Goal: Task Accomplishment & Management: Manage account settings

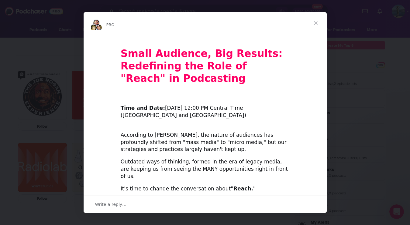
click at [314, 20] on span "Close" at bounding box center [316, 23] width 22 height 22
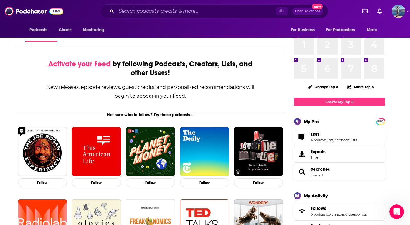
scroll to position [25, 0]
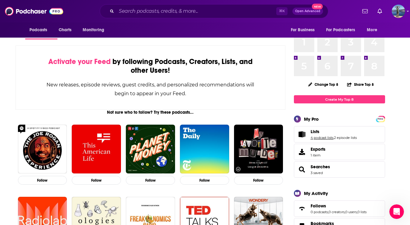
click at [323, 136] on link "4 podcast lists" at bounding box center [321, 138] width 23 height 4
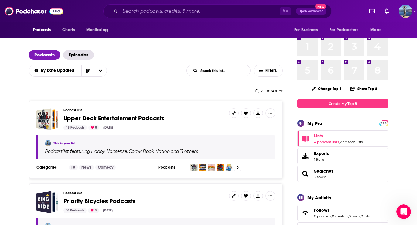
scroll to position [43, 0]
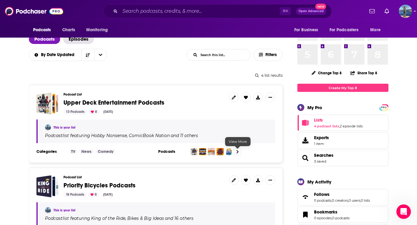
click at [237, 152] on icon at bounding box center [237, 152] width 2 height 4
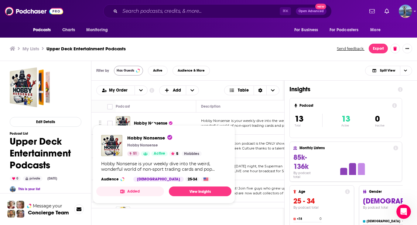
scroll to position [2, 0]
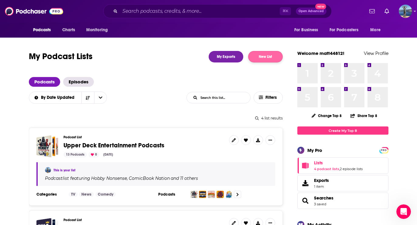
click at [261, 60] on button "New List" at bounding box center [265, 57] width 35 height 12
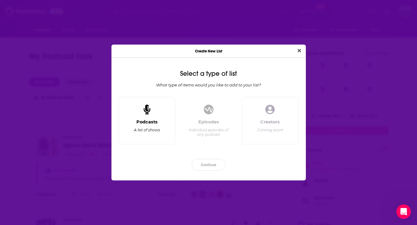
click at [146, 118] on div "Podcasts A list of shows" at bounding box center [147, 120] width 57 height 47
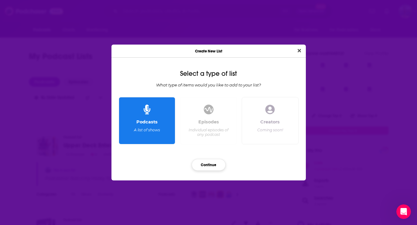
click at [205, 164] on button "Continue" at bounding box center [209, 165] width 34 height 12
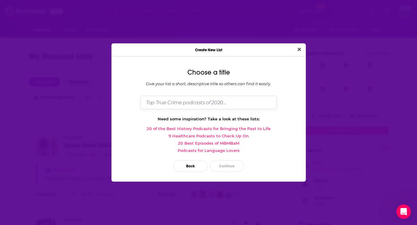
click at [213, 101] on input "Dialog" at bounding box center [209, 102] width 136 height 13
type input "Tango Podcasts"
click at [231, 165] on button "Continue" at bounding box center [227, 166] width 34 height 12
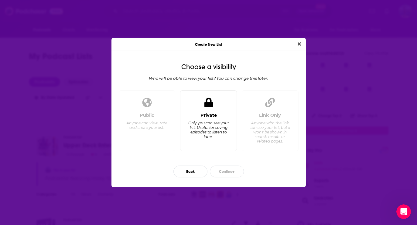
click at [233, 132] on div "Private Only you can see your list. Useful for saving episodes to listen to lat…" at bounding box center [208, 121] width 57 height 61
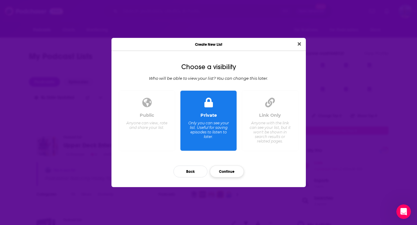
click at [229, 172] on button "Continue" at bounding box center [227, 172] width 34 height 12
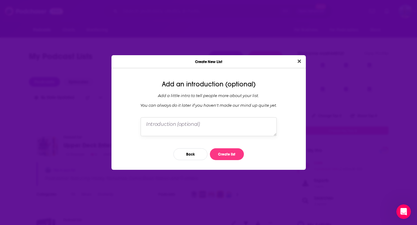
click at [238, 126] on textarea "Dialog" at bounding box center [209, 127] width 136 height 19
click at [230, 155] on button "Create list" at bounding box center [227, 155] width 34 height 12
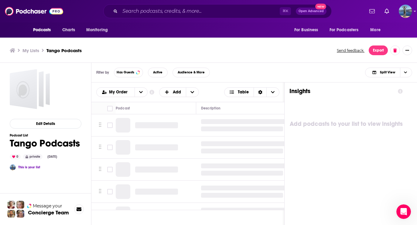
click at [37, 50] on h3 "My Lists" at bounding box center [30, 51] width 17 height 6
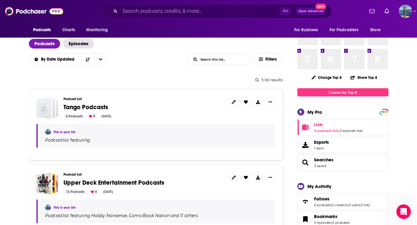
scroll to position [45, 0]
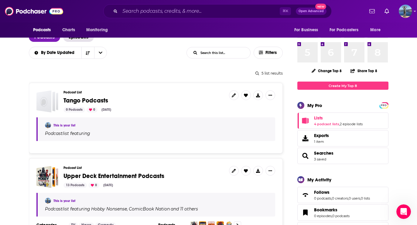
click at [75, 178] on span "Upper Deck Entertainment Podcasts" at bounding box center [113, 177] width 101 height 8
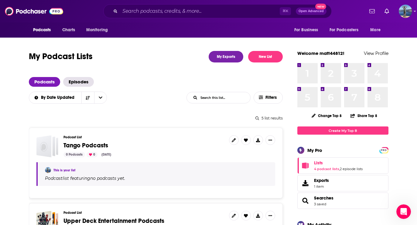
click at [86, 146] on span "Tango Podcasts" at bounding box center [85, 146] width 45 height 8
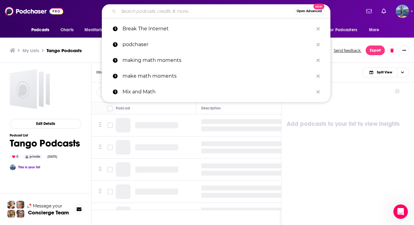
click at [191, 10] on input "Search podcasts, credits, & more..." at bounding box center [205, 11] width 175 height 10
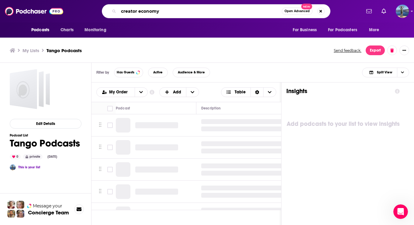
type input "creator economy"
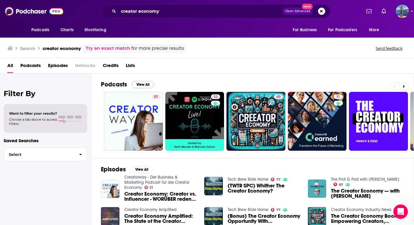
click at [144, 84] on button "View All" at bounding box center [143, 84] width 22 height 7
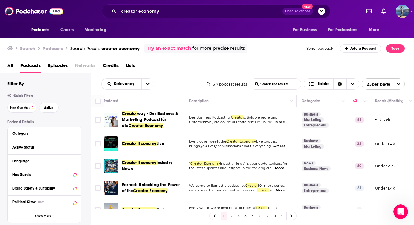
click at [145, 145] on div "Podcasts Charts Monitoring creator economy Open Advanced New For Business For P…" at bounding box center [207, 112] width 414 height 225
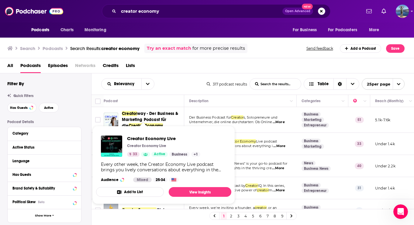
click at [123, 192] on button "Add to List" at bounding box center [130, 192] width 68 height 10
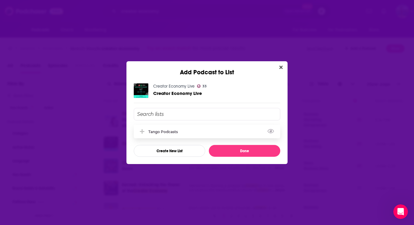
click at [202, 132] on div "Tango Podcasts" at bounding box center [207, 131] width 146 height 13
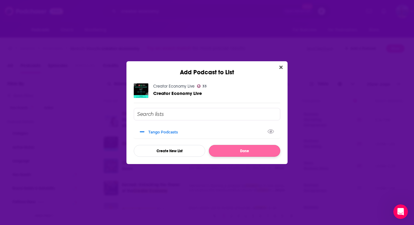
click at [241, 156] on button "Done" at bounding box center [244, 151] width 71 height 12
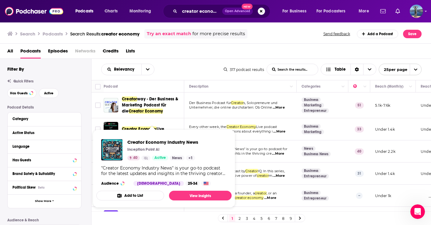
click at [149, 197] on button "Add to List" at bounding box center [130, 196] width 68 height 10
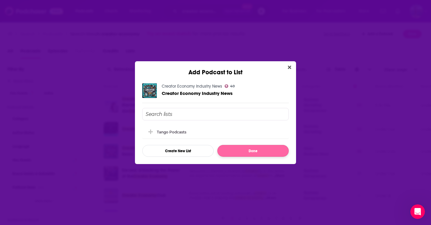
click at [247, 149] on button "Done" at bounding box center [252, 151] width 71 height 12
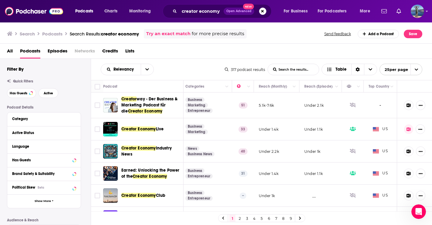
scroll to position [0, 0]
click at [395, 152] on button "Show More Button" at bounding box center [420, 152] width 9 height 10
click at [395, 152] on span "Show additional menu" at bounding box center [421, 150] width 8 height 8
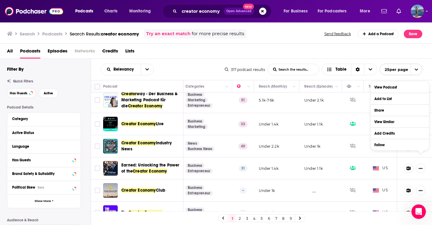
scroll to position [8, 115]
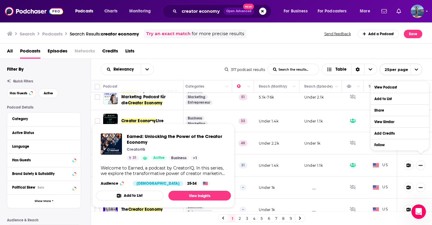
click at [161, 166] on div "Welcome to Earned, a podcast by CreatorIQ. In this series, we explore the trans…" at bounding box center [163, 171] width 125 height 11
click at [191, 193] on link "View Insights" at bounding box center [200, 196] width 63 height 10
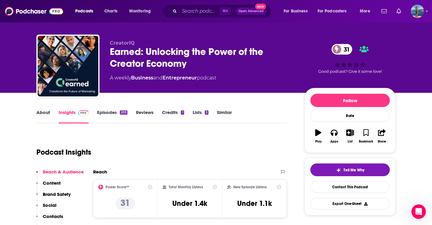
scroll to position [6, 0]
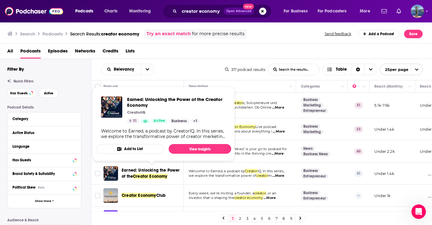
click at [155, 152] on button "Add to List" at bounding box center [130, 149] width 68 height 10
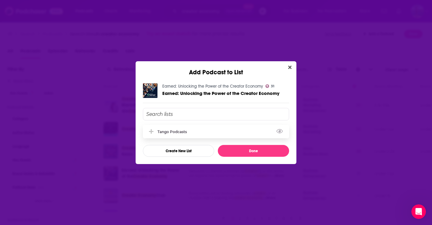
click at [256, 131] on div "Tango Podcasts" at bounding box center [216, 131] width 146 height 13
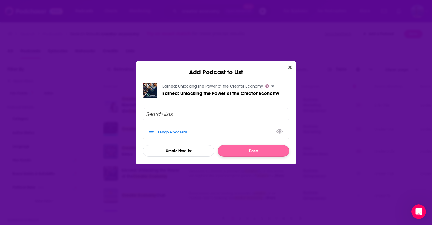
click at [250, 150] on button "Done" at bounding box center [253, 151] width 71 height 12
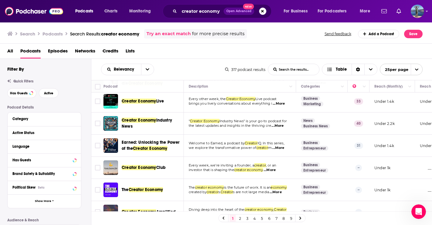
scroll to position [28, 0]
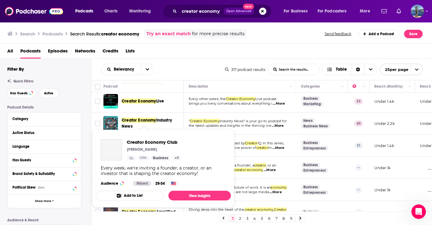
click at [155, 169] on div "Every week, we're inviting a founder, a creator, or an investor that is shaping…" at bounding box center [163, 171] width 125 height 11
click at [157, 196] on button "Add to List" at bounding box center [130, 196] width 68 height 10
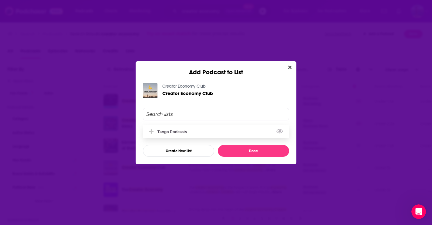
click at [223, 129] on div "Tango Podcasts" at bounding box center [216, 131] width 146 height 13
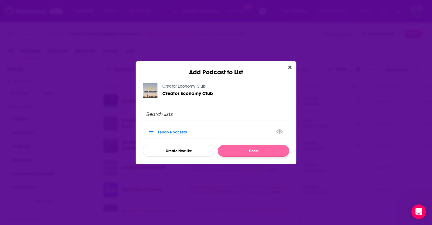
click at [240, 155] on button "Done" at bounding box center [253, 151] width 71 height 12
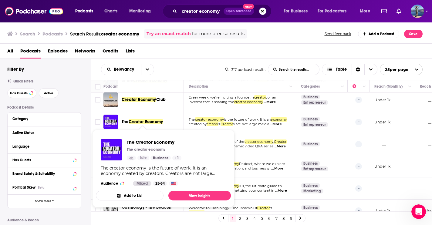
scroll to position [96, 0]
click at [183, 195] on link "View Insights" at bounding box center [200, 196] width 63 height 10
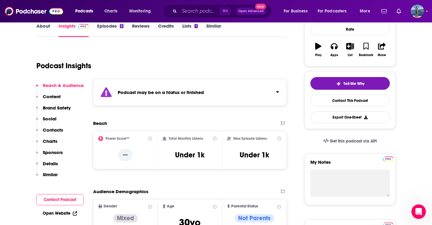
scroll to position [131, 0]
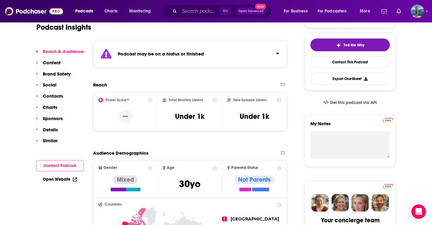
click at [130, 55] on strong "Podcast may be on a hiatus or finished" at bounding box center [161, 54] width 86 height 6
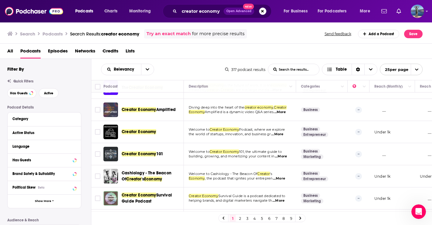
scroll to position [128, 0]
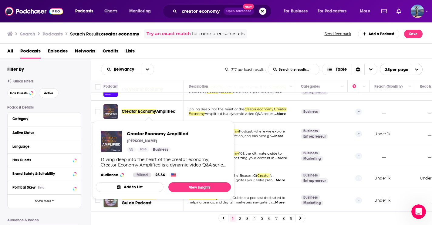
click at [149, 109] on span "Creator Economy" at bounding box center [139, 111] width 35 height 5
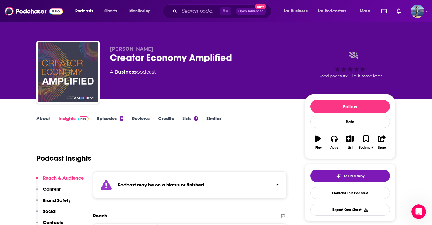
click at [135, 187] on strong "Podcast may be on a hiatus or finished" at bounding box center [161, 185] width 86 height 6
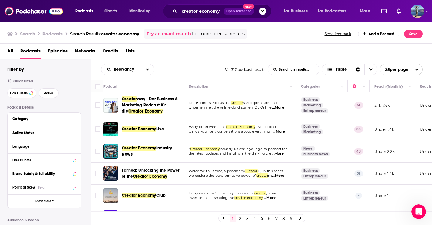
click at [125, 128] on span "Creator Economy" at bounding box center [139, 129] width 35 height 5
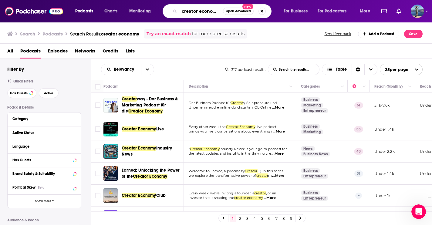
drag, startPoint x: 222, startPoint y: 11, endPoint x: 180, endPoint y: 12, distance: 41.9
click at [180, 12] on input "creator economy" at bounding box center [201, 11] width 44 height 10
type input "social media"
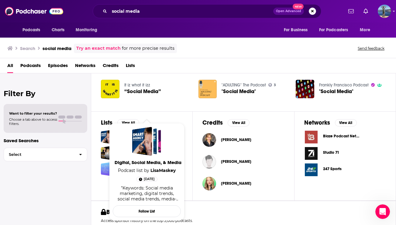
click at [151, 141] on div "Digital, Social Media, & Media" at bounding box center [142, 141] width 20 height 29
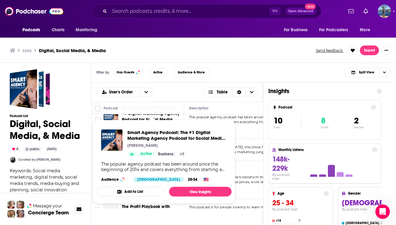
scroll to position [17, 0]
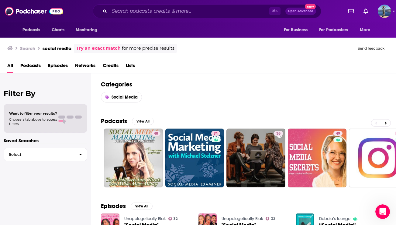
click at [35, 69] on span "Podcasts" at bounding box center [30, 67] width 20 height 12
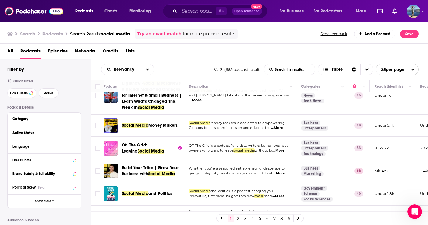
scroll to position [383, 0]
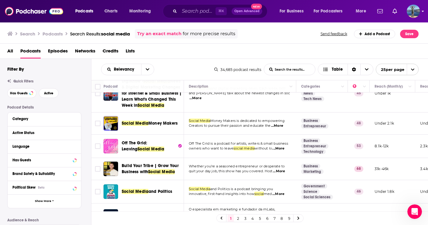
click at [395, 9] on img "Logged in as matt44812" at bounding box center [413, 11] width 13 height 13
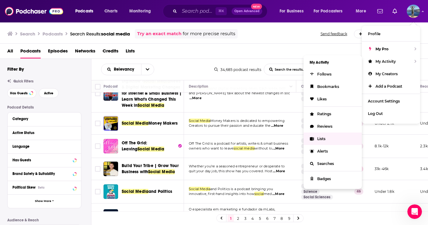
click at [318, 139] on span "Lists" at bounding box center [321, 139] width 8 height 5
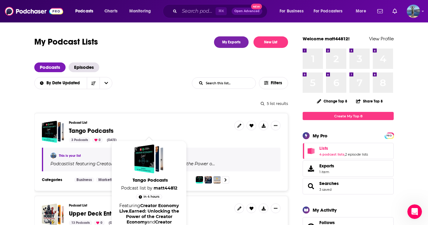
click at [107, 130] on span "Tango Podcasts" at bounding box center [91, 131] width 45 height 8
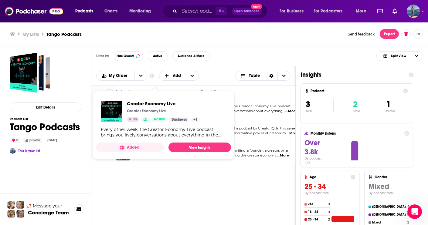
click at [160, 107] on div "Creator Economy Live Creator Economy Live 33 Active Business + 1" at bounding box center [163, 111] width 73 height 21
click at [179, 145] on link "View Insights" at bounding box center [200, 148] width 63 height 10
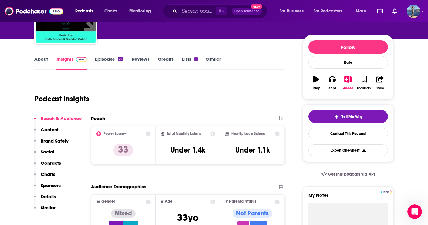
scroll to position [63, 0]
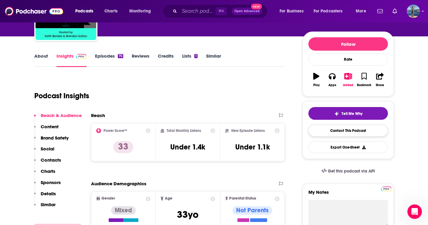
click at [367, 136] on link "Contact This Podcast" at bounding box center [349, 131] width 80 height 12
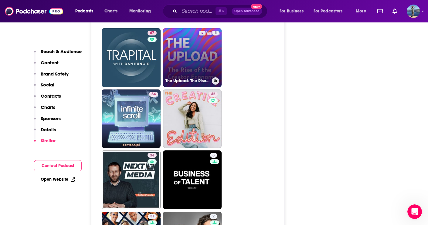
scroll to position [1208, 0]
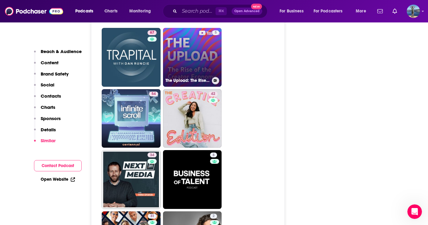
click at [193, 47] on link "5 The Upload: The Rise of the Creator Economy" at bounding box center [192, 57] width 59 height 59
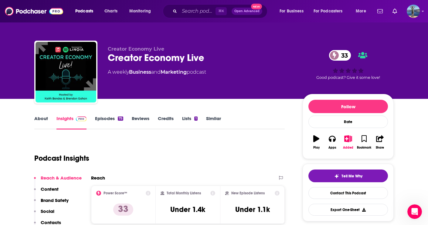
type input "[URL][DOMAIN_NAME]"
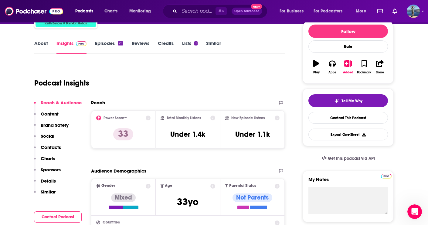
scroll to position [80, 0]
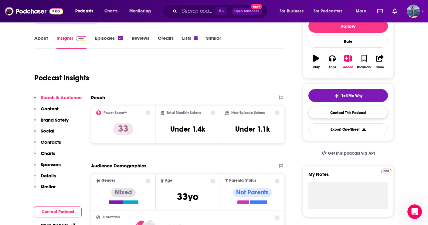
click at [321, 115] on link "Contact This Podcast" at bounding box center [349, 113] width 80 height 12
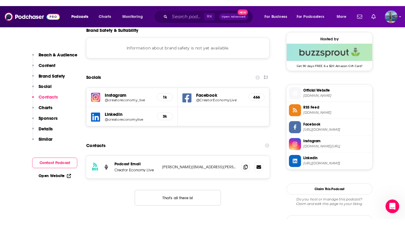
scroll to position [439, 0]
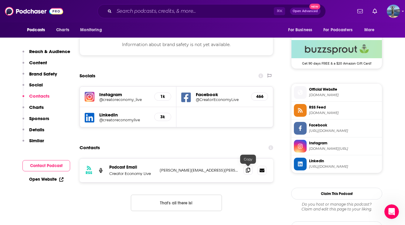
click at [248, 171] on icon at bounding box center [248, 170] width 4 height 5
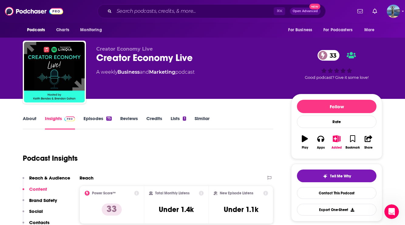
scroll to position [0, 0]
click at [393, 10] on img "Logged in as matt44812" at bounding box center [393, 11] width 13 height 13
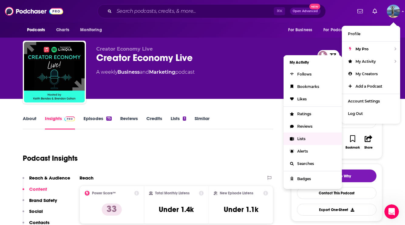
click at [297, 140] on link "Lists" at bounding box center [313, 139] width 58 height 12
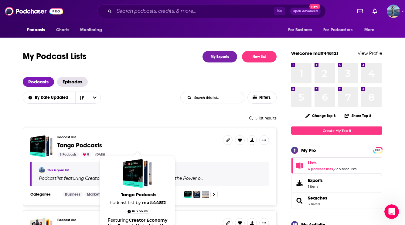
click at [85, 144] on span "Tango Podcasts" at bounding box center [79, 146] width 45 height 8
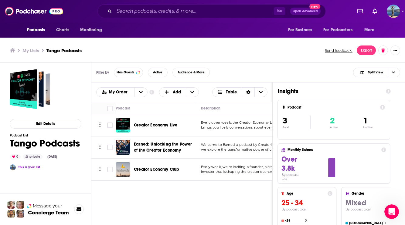
click at [156, 149] on span "Earned: Unlocking the Power of the Creator Economy" at bounding box center [163, 147] width 58 height 11
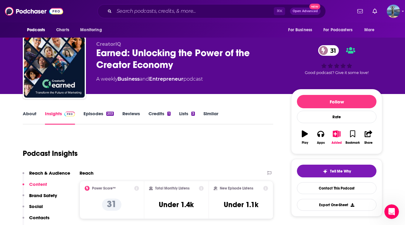
scroll to position [4, 0]
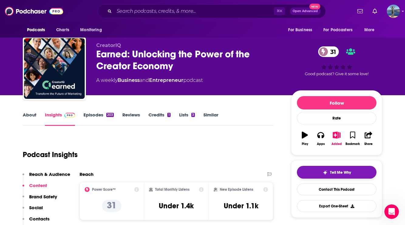
click at [314, 172] on button "Tell Me Why" at bounding box center [337, 172] width 80 height 13
click at [339, 173] on span "Tell Me Why" at bounding box center [340, 172] width 21 height 5
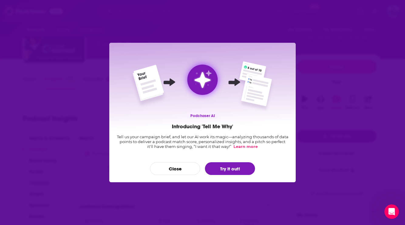
scroll to position [0, 0]
click at [218, 168] on button "Try it out!" at bounding box center [230, 168] width 50 height 13
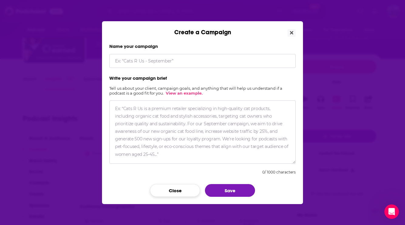
click at [188, 190] on button "Close" at bounding box center [175, 190] width 50 height 13
click at [294, 31] on button "Close" at bounding box center [292, 33] width 8 height 8
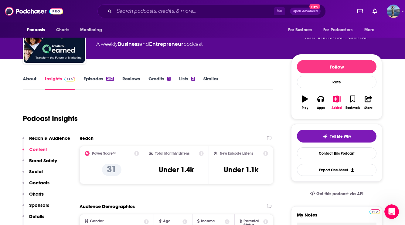
scroll to position [3, 0]
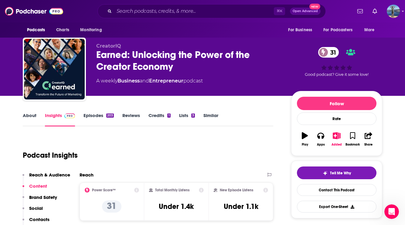
click at [106, 113] on link "Episodes 203" at bounding box center [99, 120] width 30 height 14
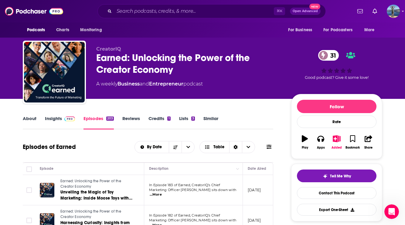
click at [32, 118] on link "About" at bounding box center [30, 123] width 14 height 14
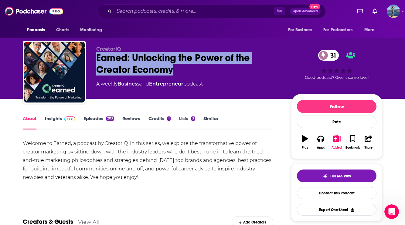
copy h1 "Earned: Unlocking the Power of the Creator Economy"
drag, startPoint x: 179, startPoint y: 71, endPoint x: 95, endPoint y: 59, distance: 84.7
click at [95, 59] on div "CreatorIQ Earned: Unlocking the Power of the Creator Economy 31 A weekly Busine…" at bounding box center [203, 74] width 360 height 66
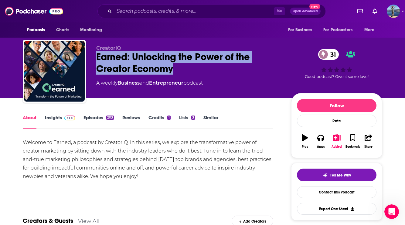
scroll to position [1, 0]
click at [103, 119] on link "Episodes 203" at bounding box center [99, 122] width 30 height 14
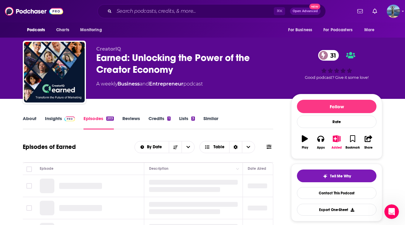
click at [91, 119] on link "Episodes 203" at bounding box center [99, 123] width 30 height 14
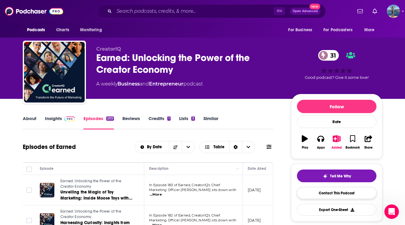
click at [316, 190] on link "Contact This Podcast" at bounding box center [337, 193] width 80 height 12
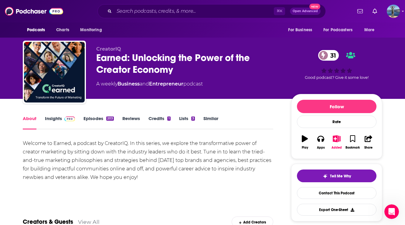
click at [386, 16] on div at bounding box center [377, 11] width 45 height 13
click at [393, 15] on img "Logged in as matt44812" at bounding box center [393, 11] width 13 height 13
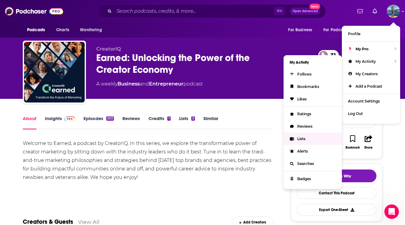
click at [306, 137] on link "Lists" at bounding box center [313, 139] width 58 height 12
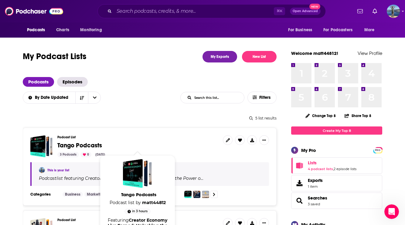
click at [95, 146] on span "Tango Podcasts" at bounding box center [79, 146] width 45 height 8
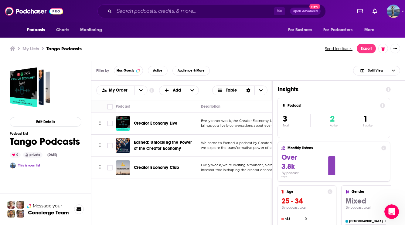
scroll to position [2, 0]
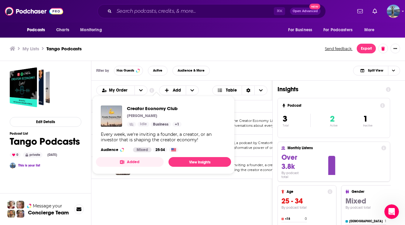
click at [163, 167] on div "Added View Insights" at bounding box center [163, 162] width 135 height 10
